Goal: Book appointment/travel/reservation

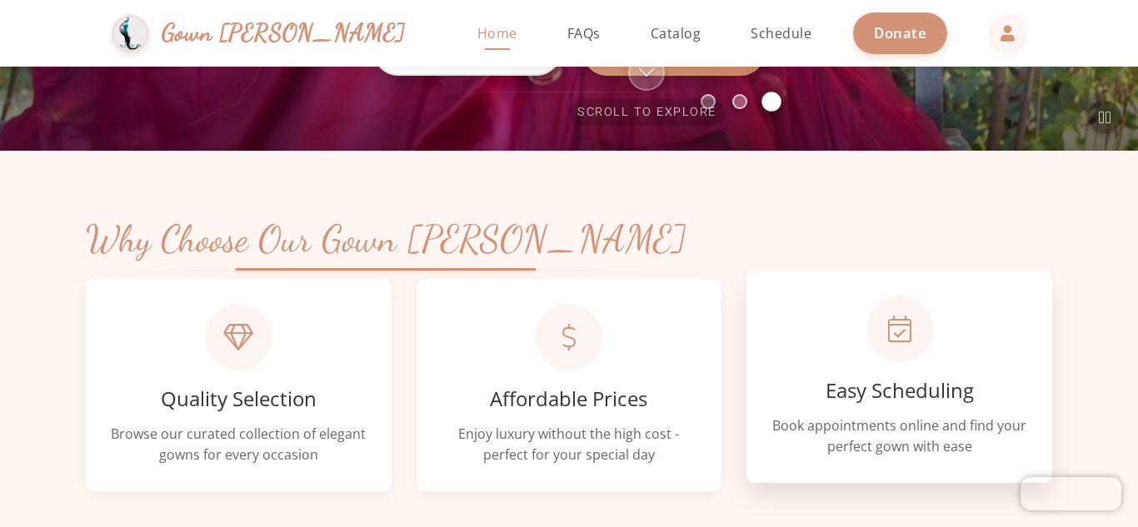
scroll to position [444, 0]
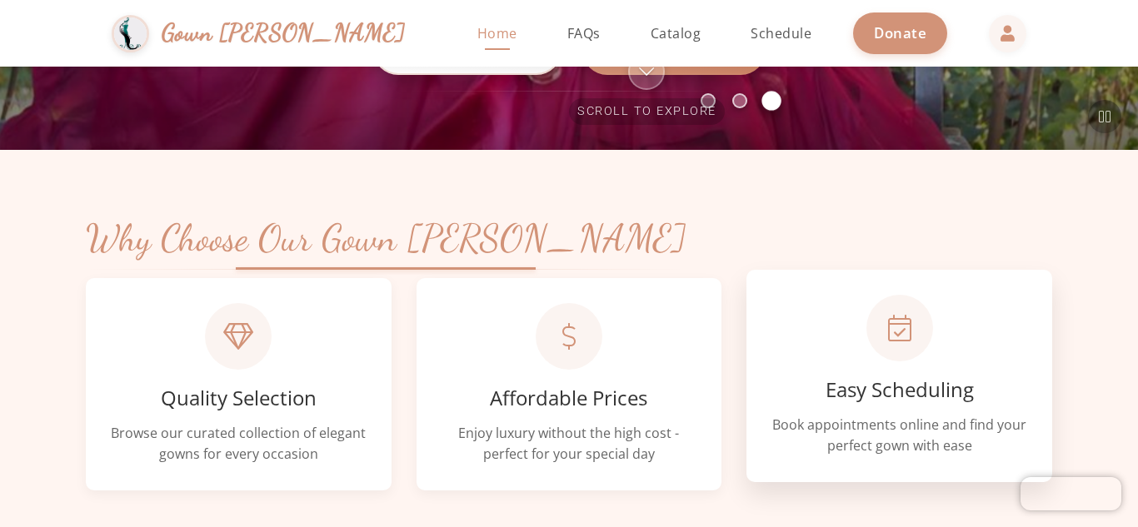
click at [838, 378] on h3 "Easy Scheduling" at bounding box center [899, 390] width 256 height 24
click at [915, 336] on div at bounding box center [899, 328] width 67 height 67
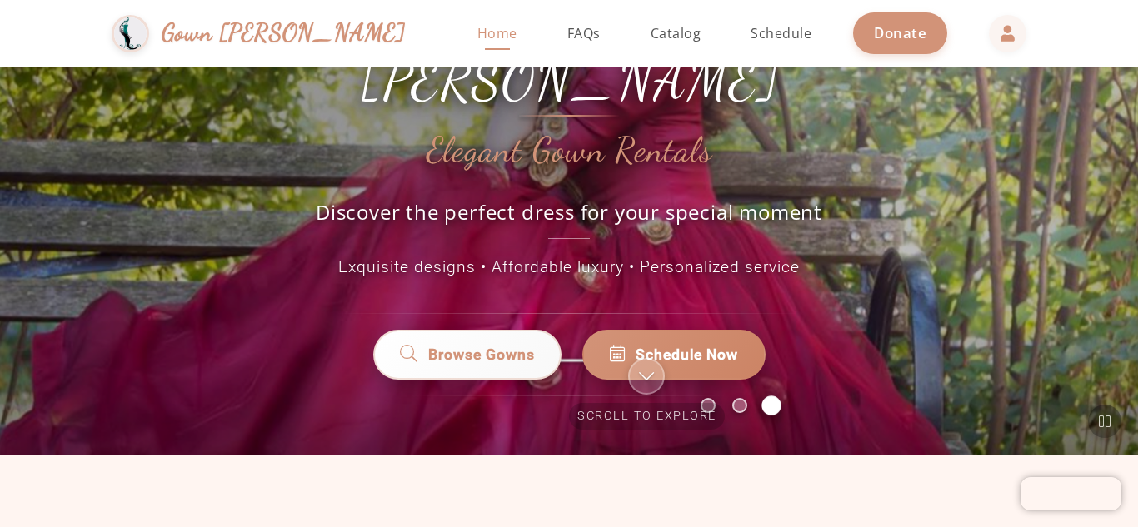
scroll to position [137, 0]
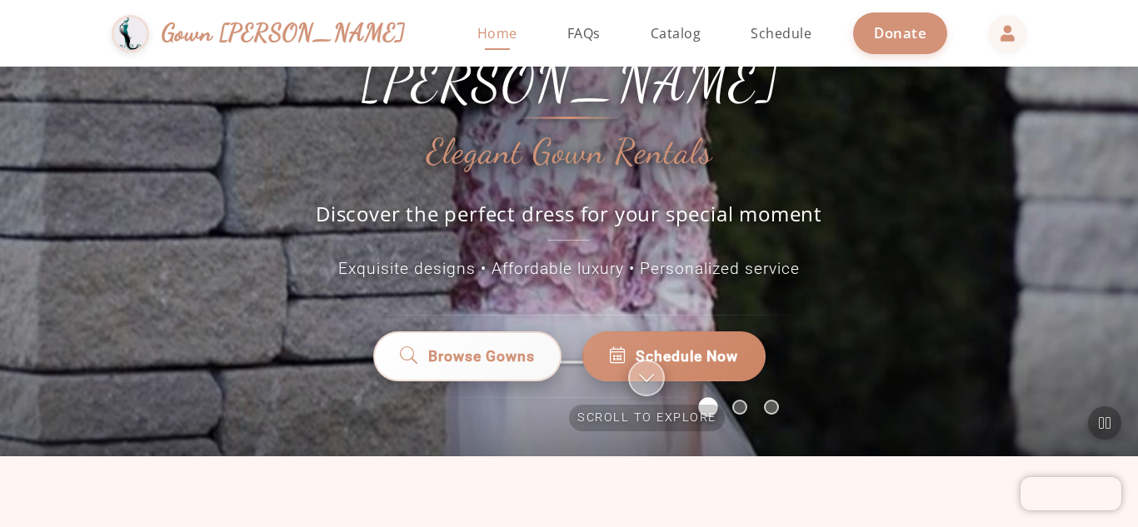
click at [638, 367] on div at bounding box center [646, 378] width 37 height 37
click at [668, 341] on span "Schedule Now" at bounding box center [686, 352] width 102 height 22
